Goal: Information Seeking & Learning: Learn about a topic

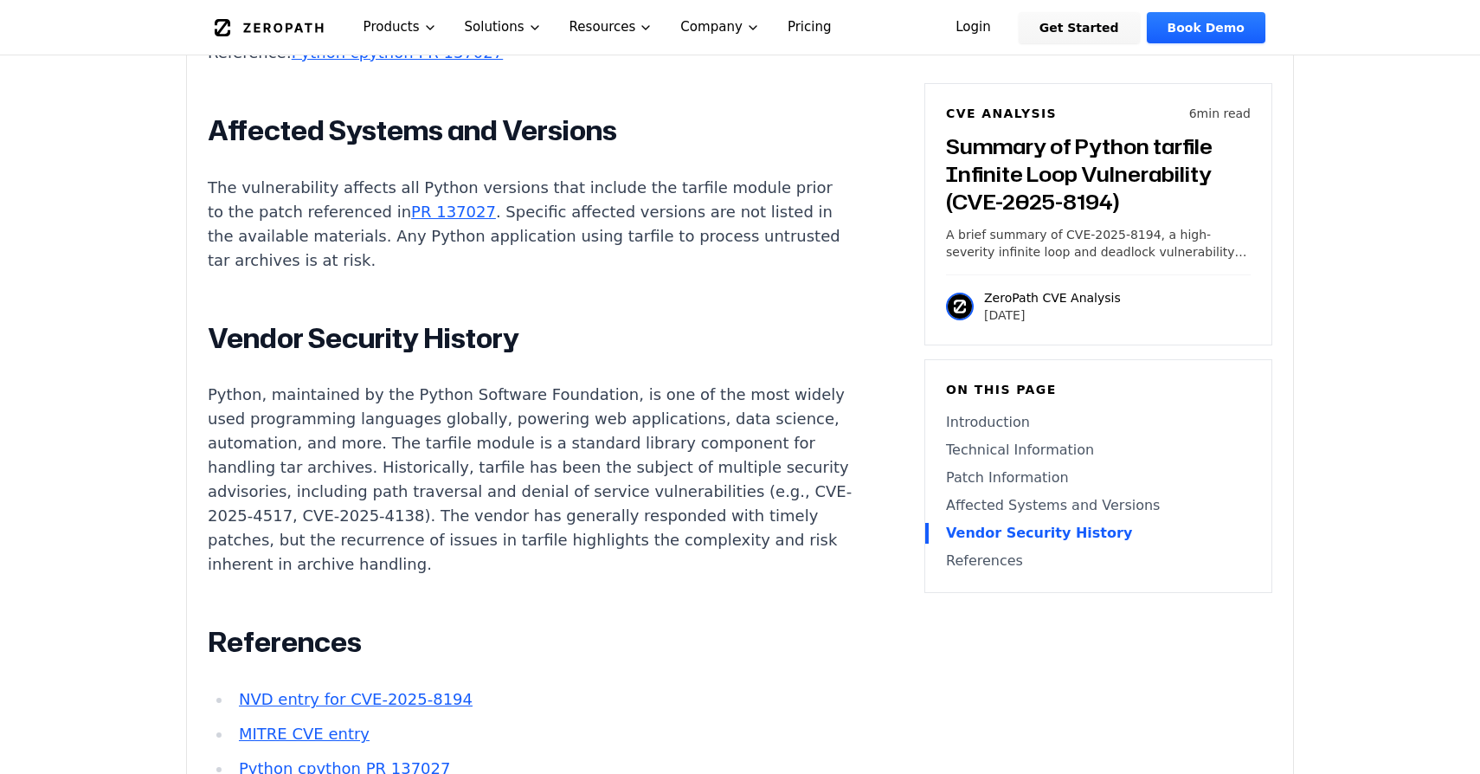
scroll to position [2461, 0]
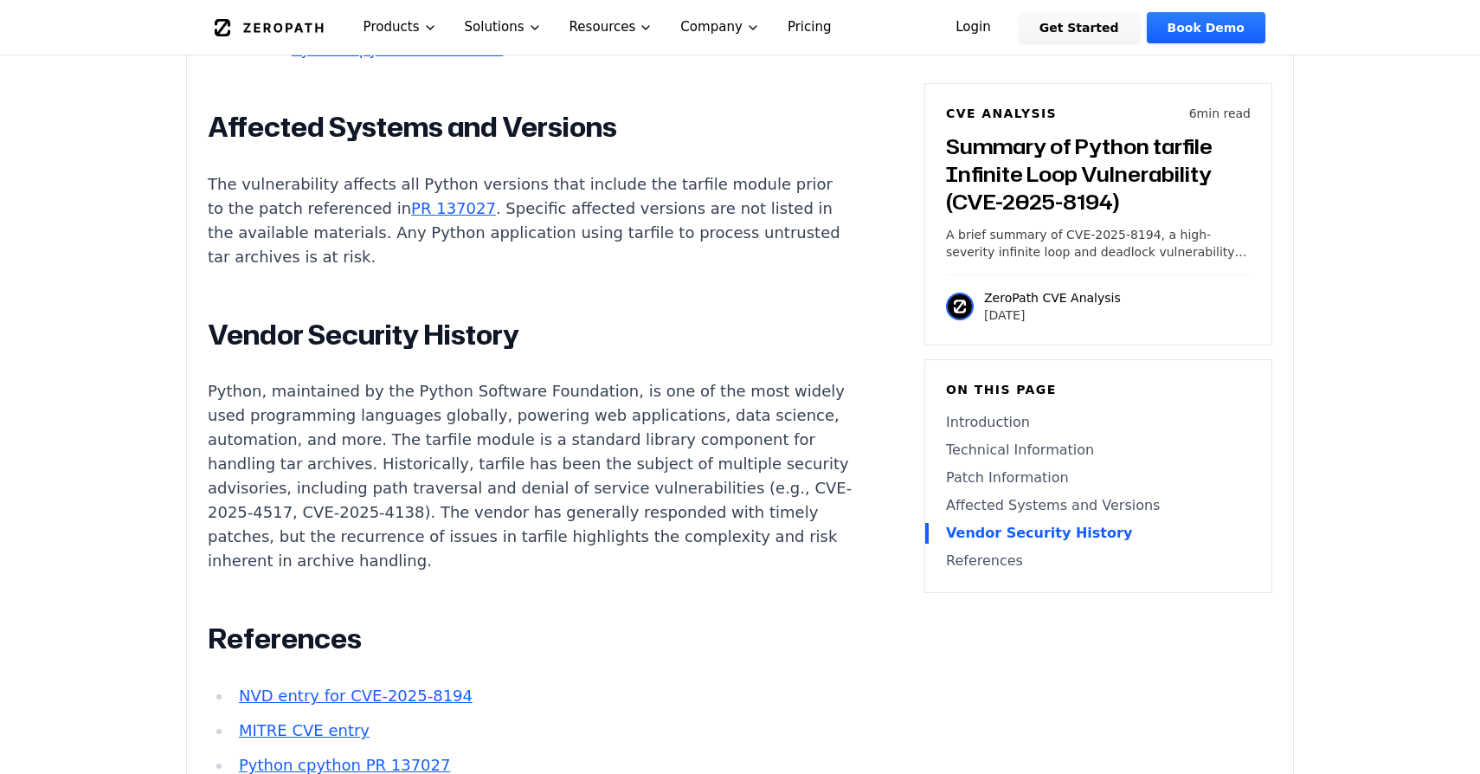
click at [595, 388] on p "Python, maintained by the Python Software Foundation, is one of the most widely…" at bounding box center [530, 476] width 644 height 194
click at [640, 394] on p "Python, maintained by the Python Software Foundation, is one of the most widely…" at bounding box center [530, 476] width 644 height 194
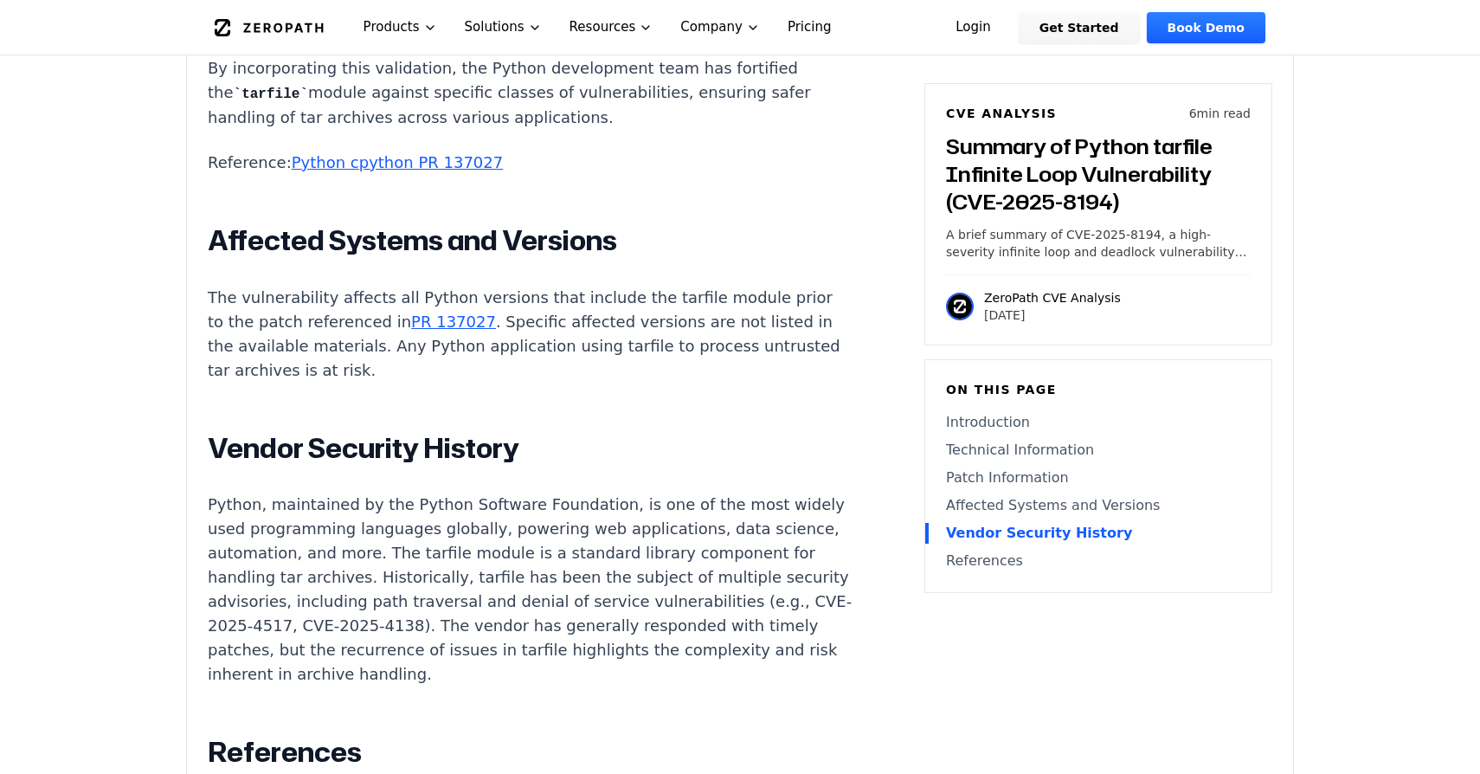
scroll to position [2347, 0]
click at [1204, 257] on p "A brief summary of CVE-2025-8194, a high-severity infinite loop and deadlock vu…" at bounding box center [1098, 243] width 305 height 35
click at [1149, 263] on div "CVE Analysis 6 min read Summary of Python tarfile Infinite Loop Vulnerability (…" at bounding box center [1098, 214] width 348 height 262
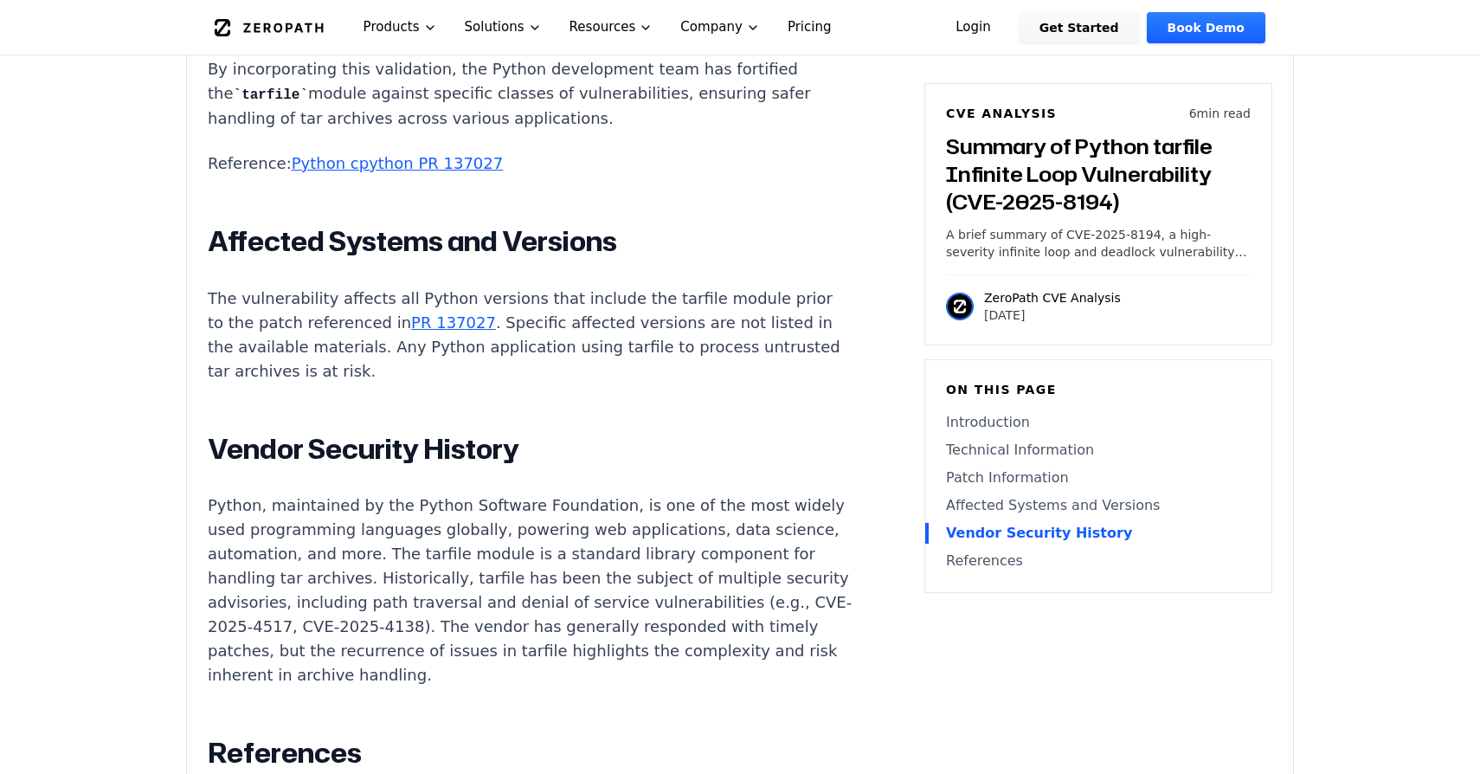
click at [1008, 511] on link "Affected Systems and Versions" at bounding box center [1098, 505] width 305 height 21
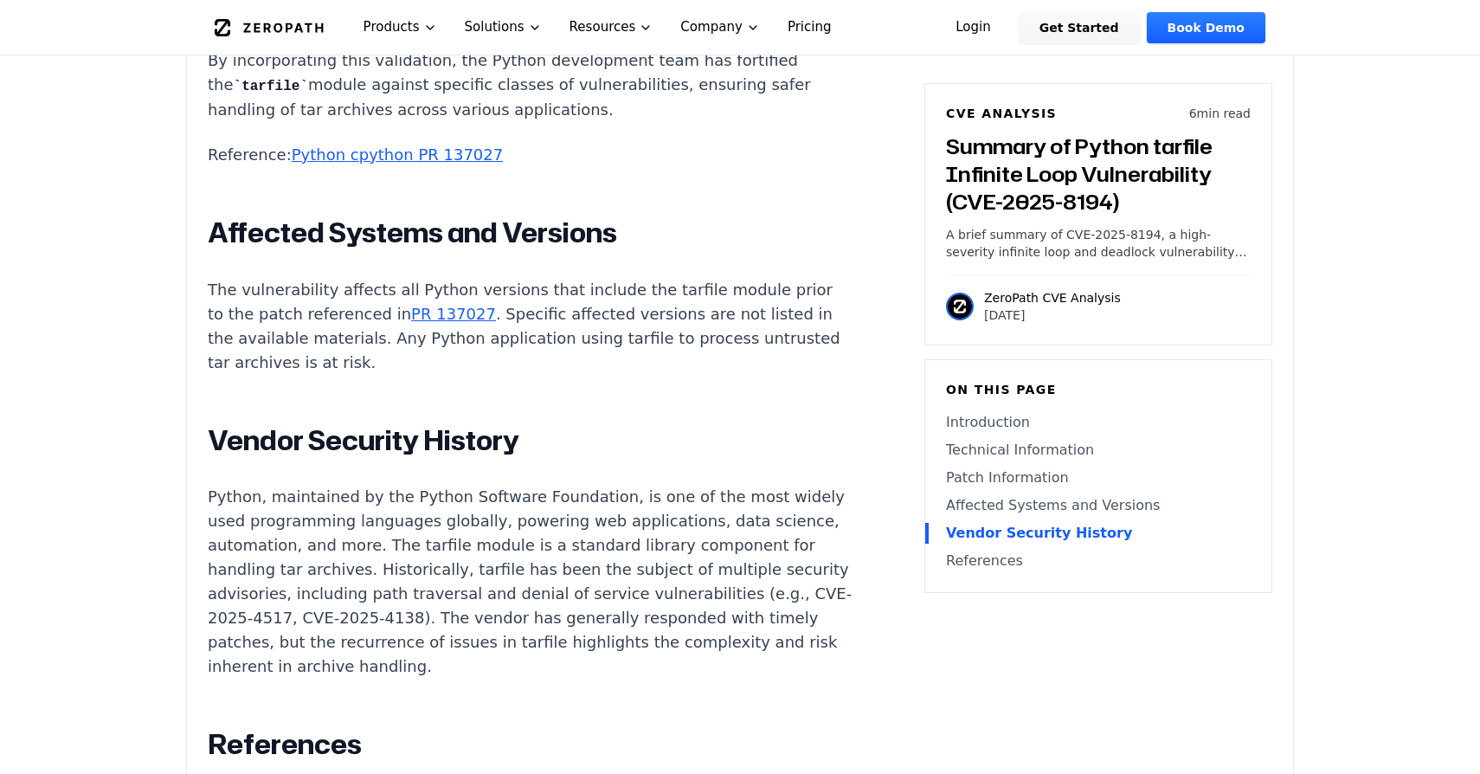
scroll to position [2356, 0]
click at [1014, 509] on link "Affected Systems and Versions" at bounding box center [1098, 505] width 305 height 21
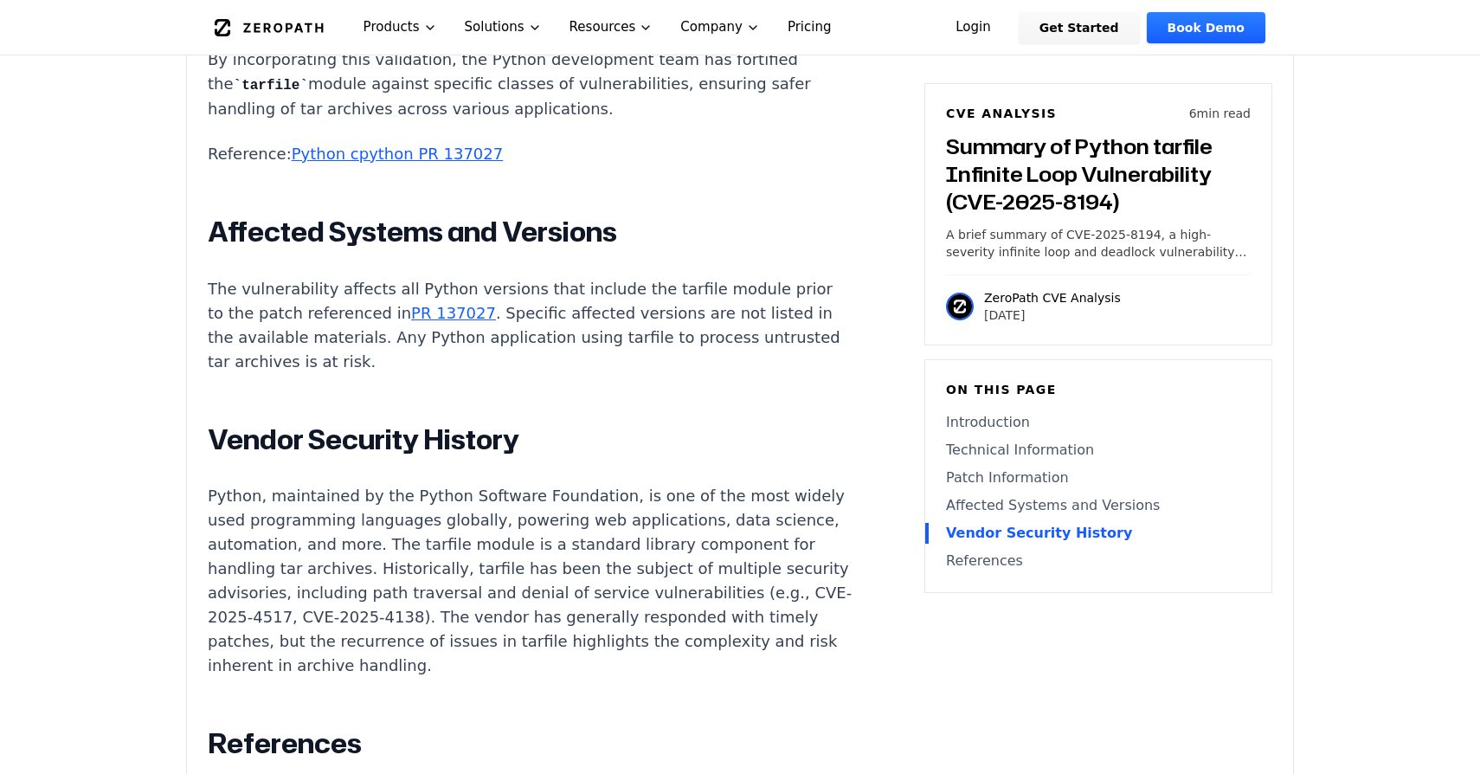
click at [501, 277] on p "The vulnerability affects all Python versions that include the tarfile module p…" at bounding box center [530, 325] width 644 height 97
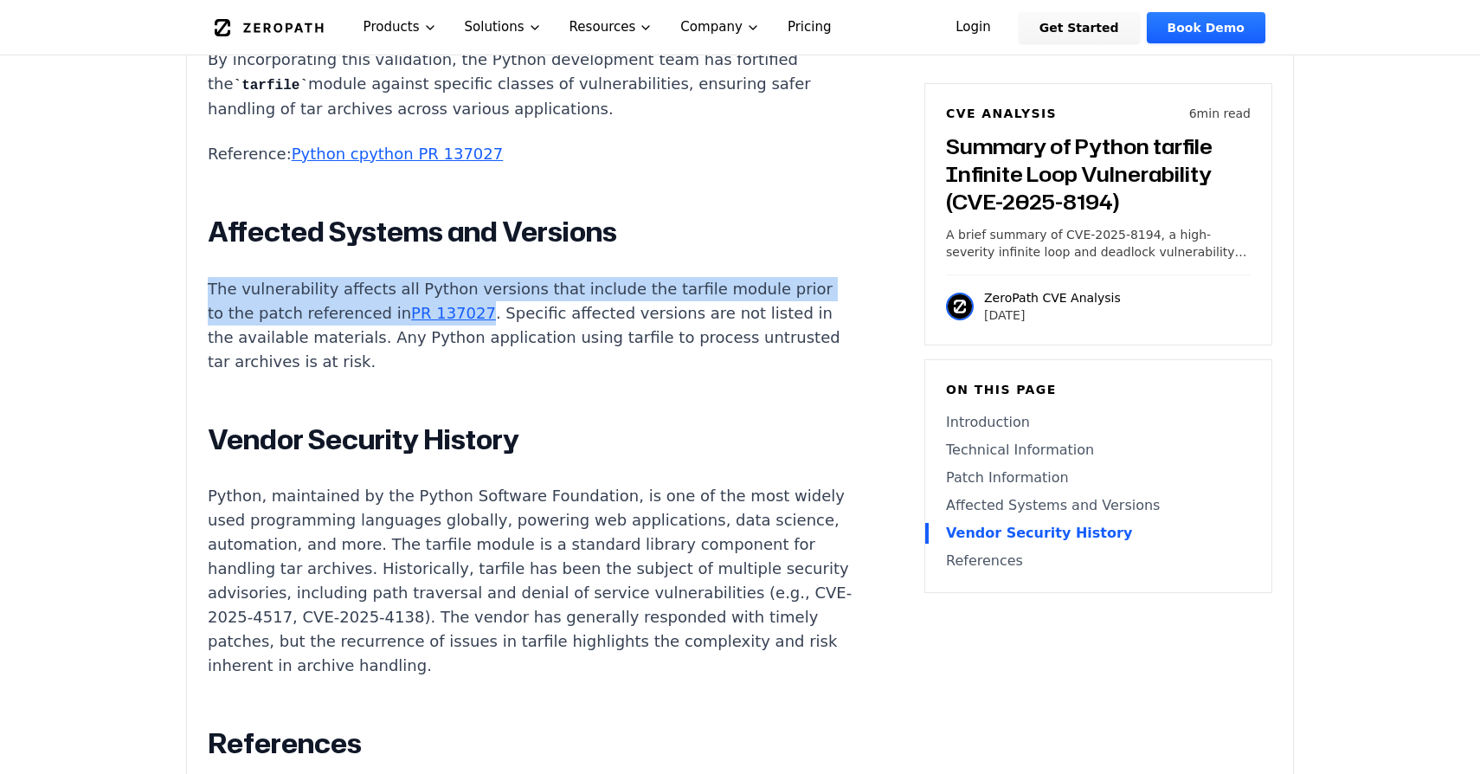
click at [449, 277] on p "The vulnerability affects all Python versions that include the tarfile module p…" at bounding box center [530, 325] width 644 height 97
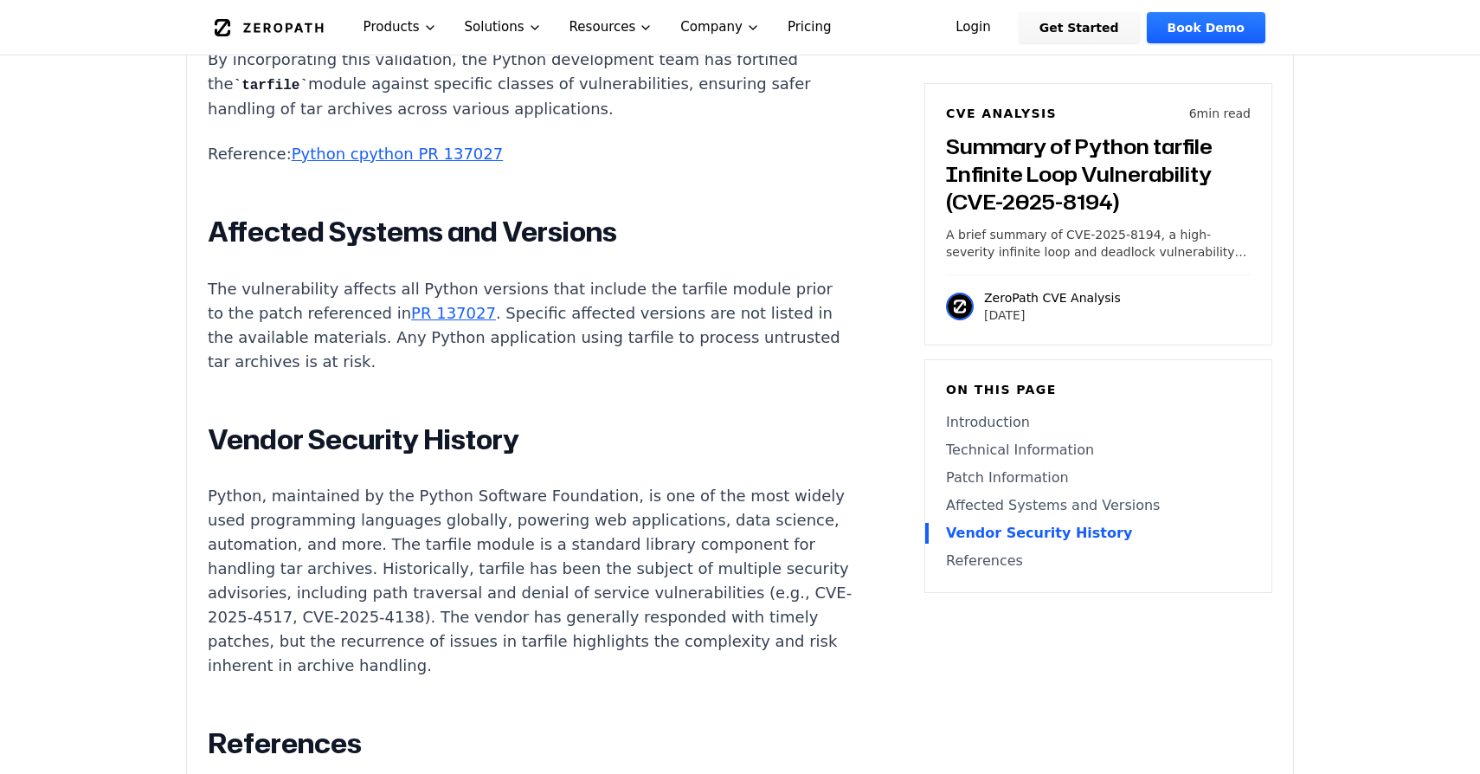
click at [314, 277] on p "The vulnerability affects all Python versions that include the tarfile module p…" at bounding box center [530, 325] width 644 height 97
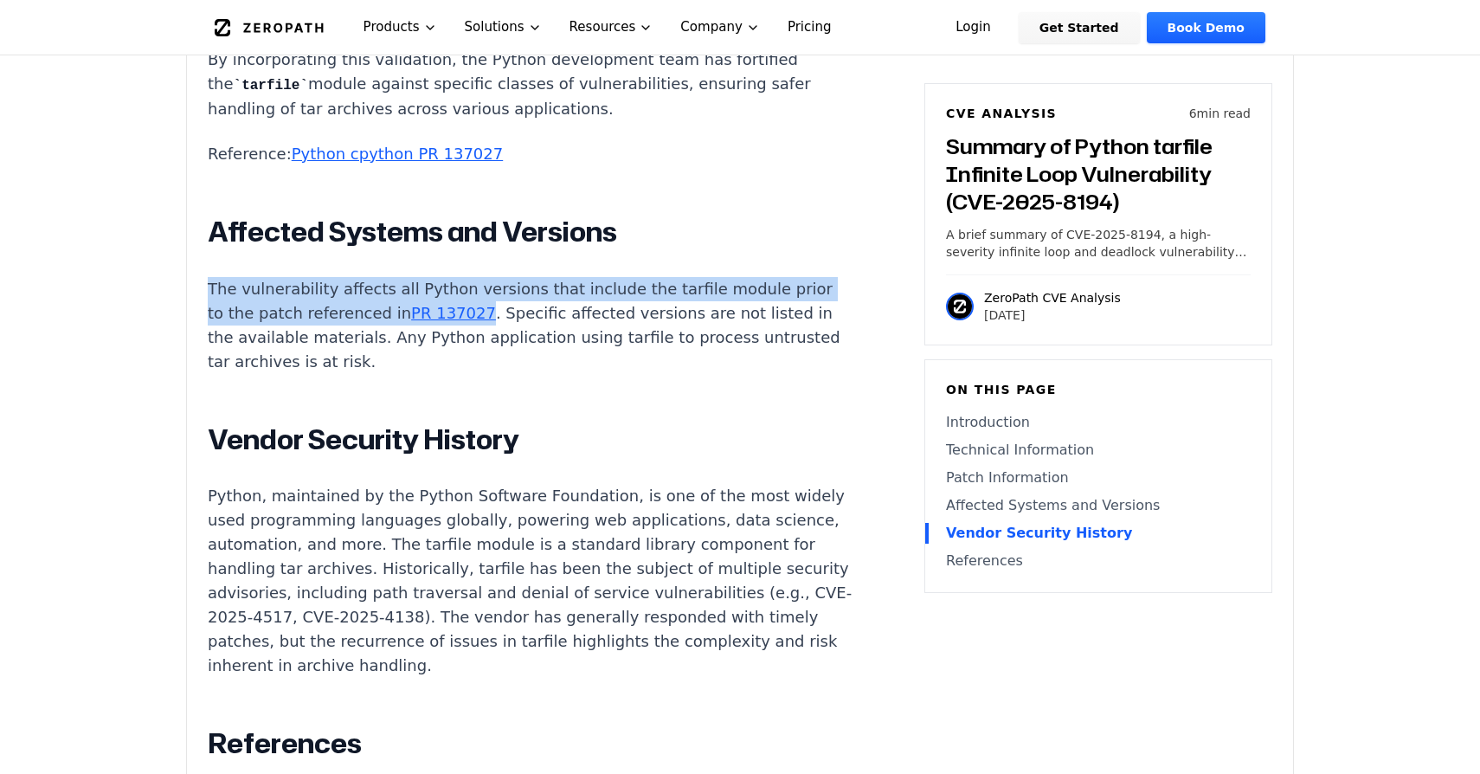
click at [260, 277] on p "The vulnerability affects all Python versions that include the tarfile module p…" at bounding box center [530, 325] width 644 height 97
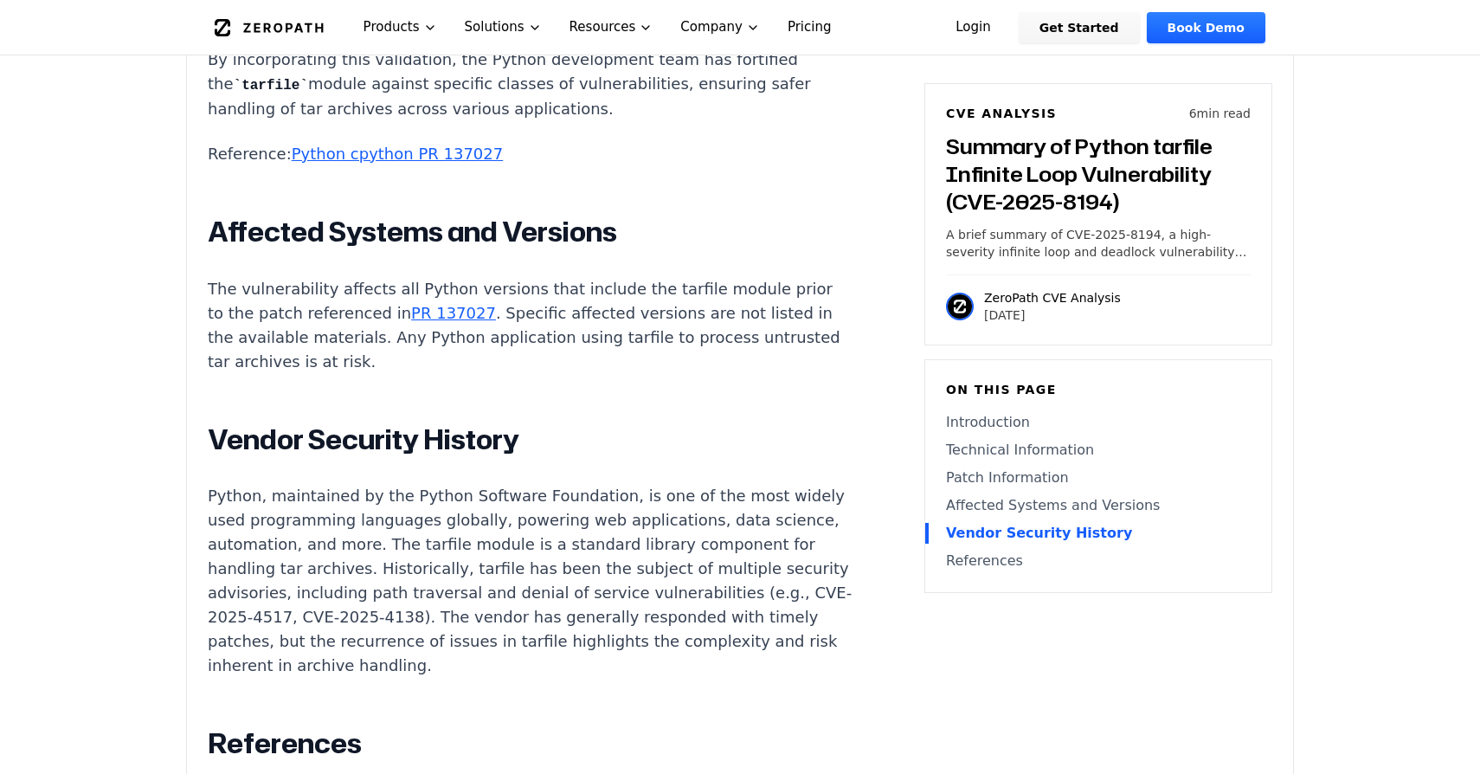
click at [603, 277] on p "The vulnerability affects all Python versions that include the tarfile module p…" at bounding box center [530, 325] width 644 height 97
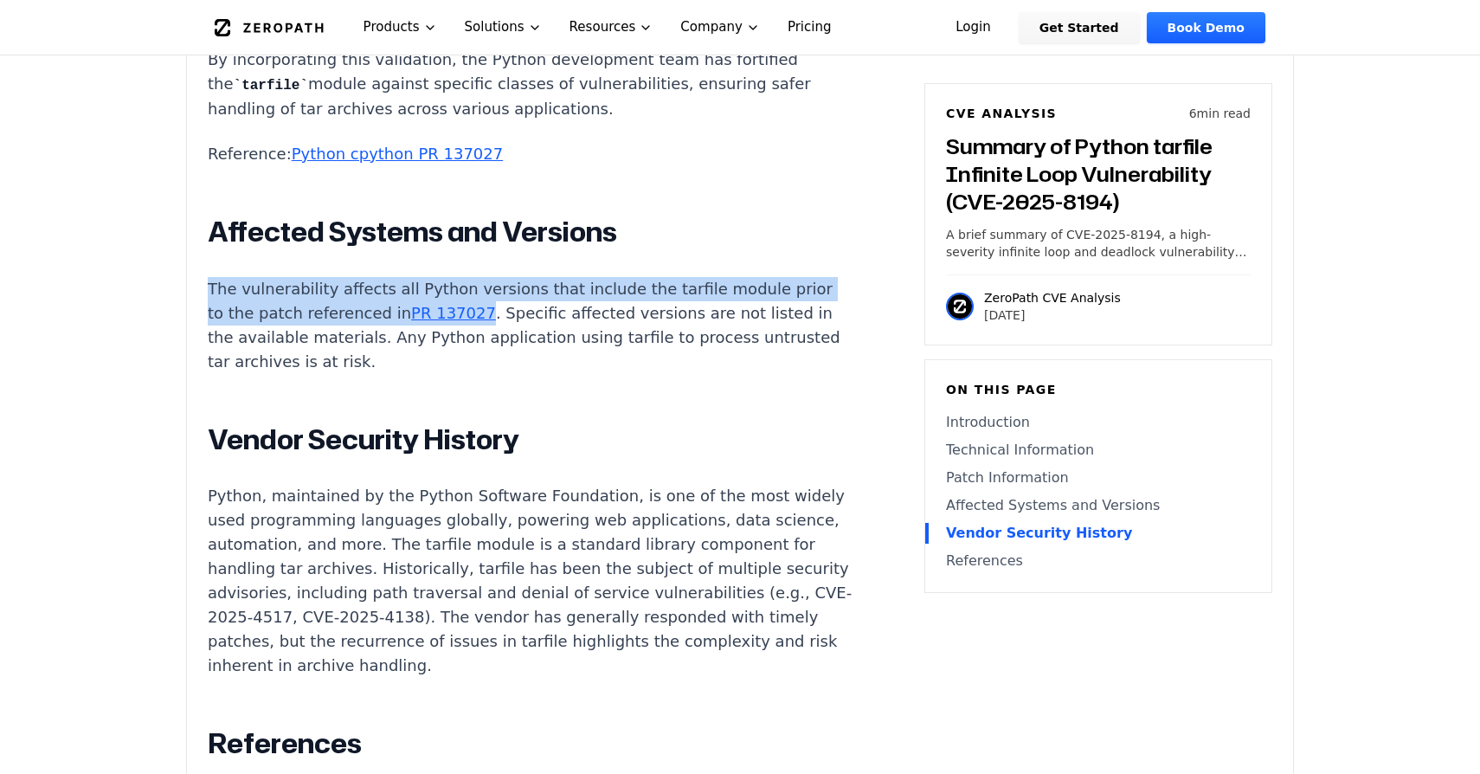
click at [650, 277] on p "The vulnerability affects all Python versions that include the tarfile module p…" at bounding box center [530, 325] width 644 height 97
